Goal: Task Accomplishment & Management: Use online tool/utility

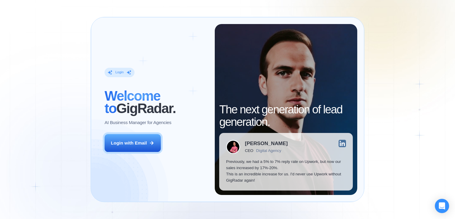
click at [163, 146] on div "Login ‍ Welcome to GigRadar. AI Business Manager for Agencies Login with Email" at bounding box center [156, 109] width 117 height 171
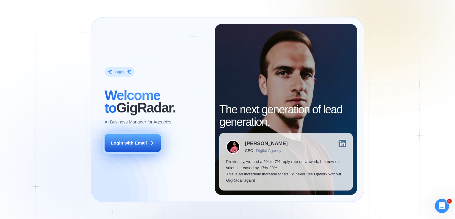
click at [144, 143] on div "Login with Email" at bounding box center [129, 143] width 36 height 6
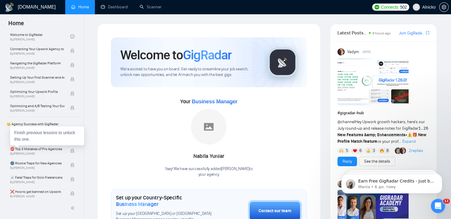
scroll to position [89, 0]
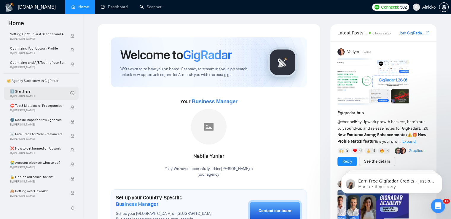
click at [55, 93] on link "1️⃣ Start Here By [PERSON_NAME]" at bounding box center [40, 93] width 60 height 13
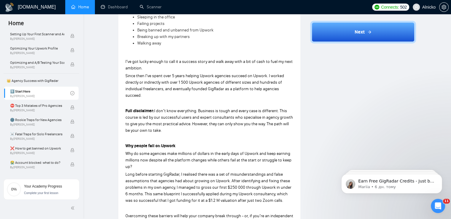
scroll to position [211, 0]
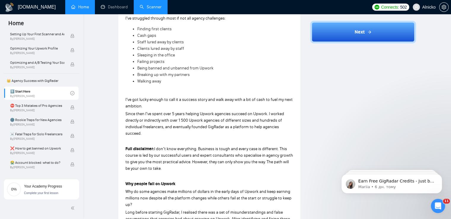
click at [148, 9] on link "Scanner" at bounding box center [151, 6] width 22 height 5
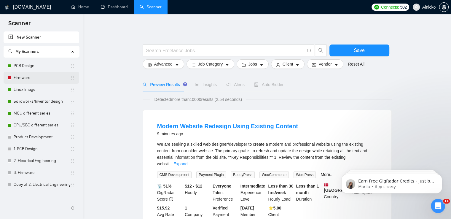
click at [18, 80] on link "Firmware" at bounding box center [42, 78] width 57 height 12
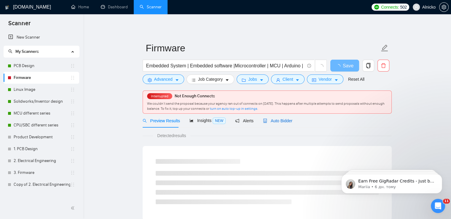
click at [277, 120] on span "Auto Bidder" at bounding box center [277, 120] width 29 height 5
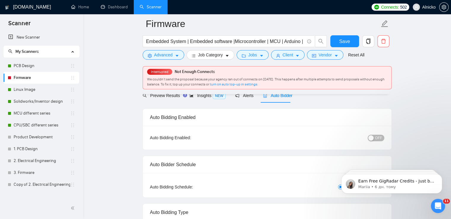
click at [372, 137] on div "button" at bounding box center [370, 137] width 5 height 5
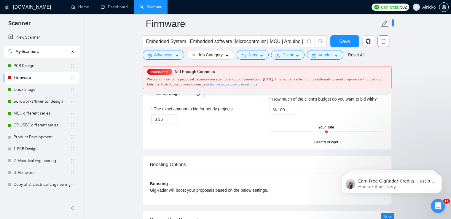
scroll to position [978, 0]
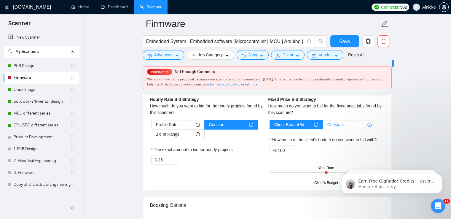
click at [332, 120] on label "Constant" at bounding box center [349, 124] width 53 height 9
click at [323, 126] on input "Constant" at bounding box center [323, 126] width 0 height 0
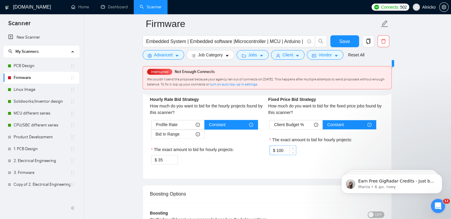
click at [283, 146] on input "100" at bounding box center [285, 149] width 19 height 9
type input "1"
type input "5000"
click at [348, 45] on span "Save" at bounding box center [344, 41] width 11 height 7
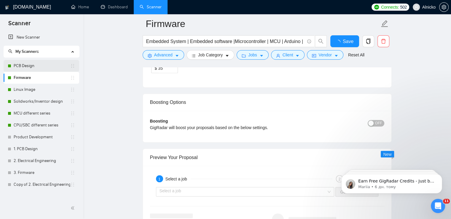
click at [36, 67] on link "PCB Design" at bounding box center [42, 66] width 57 height 12
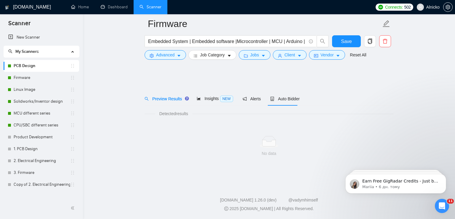
click at [31, 66] on link "PCB Design" at bounding box center [42, 66] width 57 height 12
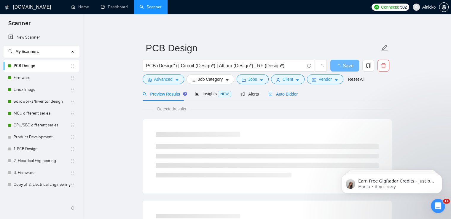
click at [286, 91] on div "Auto Bidder" at bounding box center [282, 94] width 29 height 7
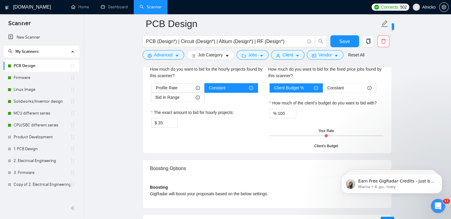
scroll to position [978, 0]
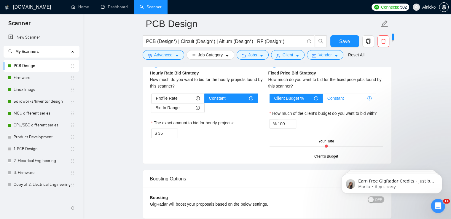
click at [342, 94] on span "Constant" at bounding box center [335, 98] width 17 height 9
click at [323, 100] on input "Constant" at bounding box center [323, 100] width 0 height 0
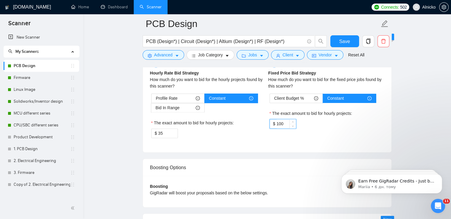
click at [283, 123] on input "100" at bounding box center [285, 123] width 19 height 9
type input "1"
type input "5000"
click at [346, 44] on span "Save" at bounding box center [344, 41] width 11 height 7
click at [20, 90] on link "Linux Image" at bounding box center [42, 90] width 57 height 12
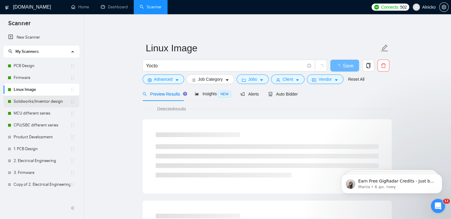
click at [23, 103] on link "Solidworks/Inventor design" at bounding box center [42, 101] width 57 height 12
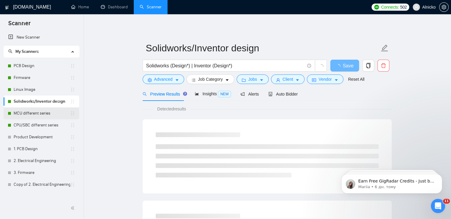
click at [28, 113] on link "MCU different series" at bounding box center [42, 113] width 57 height 12
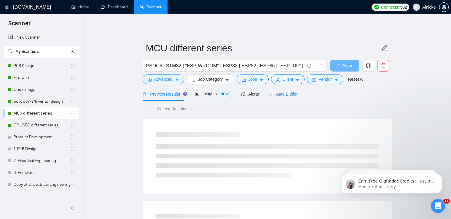
click at [284, 93] on span "Auto Bidder" at bounding box center [282, 94] width 29 height 5
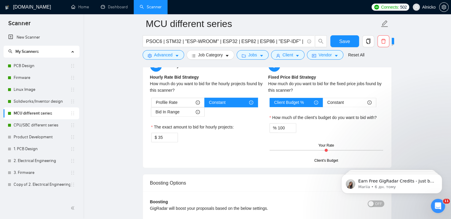
scroll to position [948, 0]
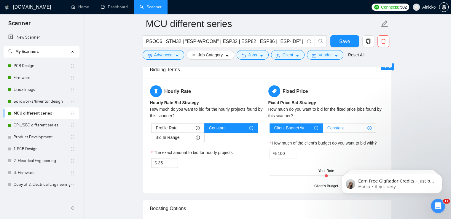
click at [340, 128] on span "Constant" at bounding box center [335, 127] width 17 height 9
click at [323, 129] on input "Constant" at bounding box center [323, 129] width 0 height 0
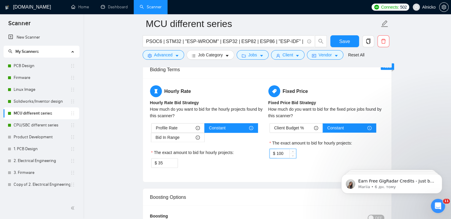
click at [283, 151] on input "100" at bounding box center [285, 153] width 19 height 9
type input "1"
type input "5000"
click at [354, 127] on div "Constant" at bounding box center [349, 127] width 44 height 9
click at [323, 129] on input "Constant" at bounding box center [323, 129] width 0 height 0
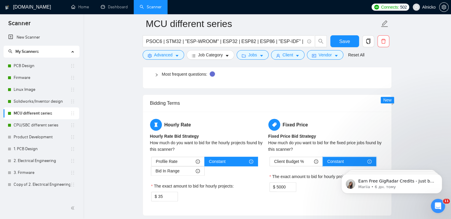
scroll to position [889, 0]
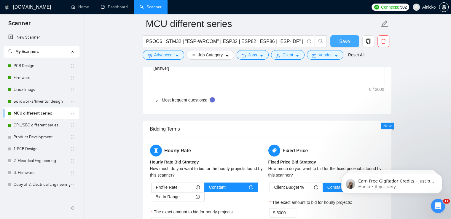
click at [340, 41] on span "Save" at bounding box center [344, 41] width 11 height 7
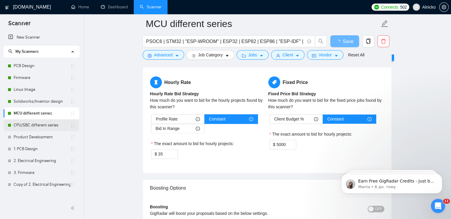
click at [19, 127] on link "CPU/SBC different series" at bounding box center [42, 125] width 57 height 12
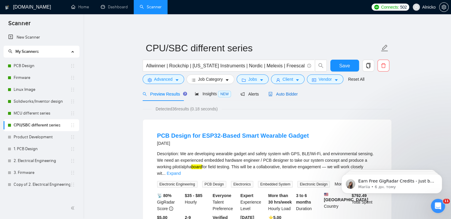
click at [281, 92] on span "Auto Bidder" at bounding box center [282, 94] width 29 height 5
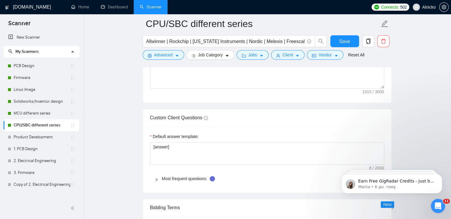
scroll to position [948, 0]
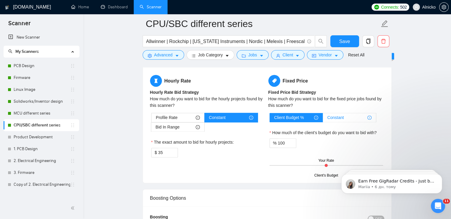
click at [338, 116] on span "Constant" at bounding box center [335, 117] width 17 height 9
click at [323, 119] on input "Constant" at bounding box center [323, 119] width 0 height 0
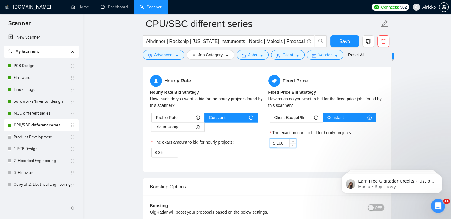
click at [286, 142] on input "100" at bounding box center [285, 142] width 19 height 9
type input "1"
type input "5000"
click at [348, 39] on span "Save" at bounding box center [344, 41] width 11 height 7
